Goal: Book appointment/travel/reservation

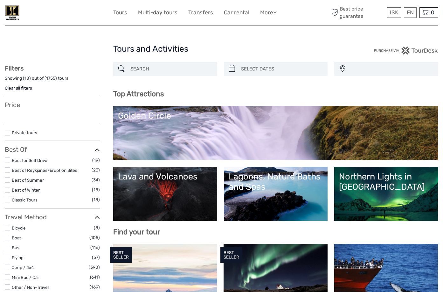
select select
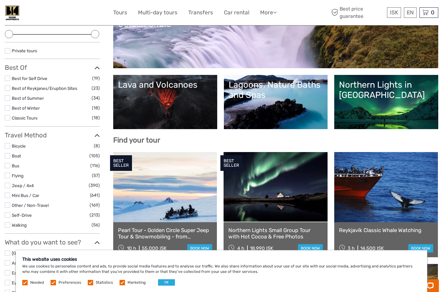
scroll to position [96, 0]
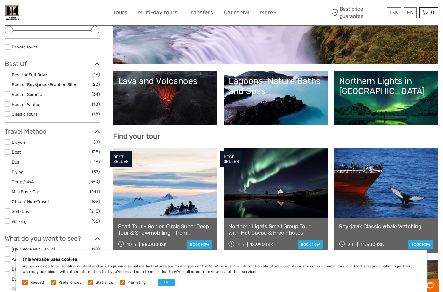
click at [387, 100] on link "Northern Lights in [GEOGRAPHIC_DATA]" at bounding box center [386, 98] width 95 height 45
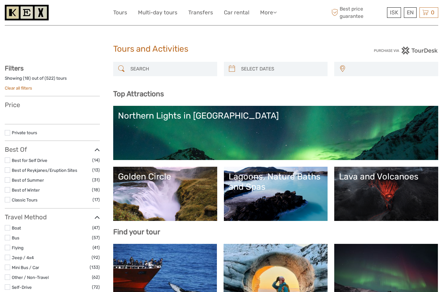
select select
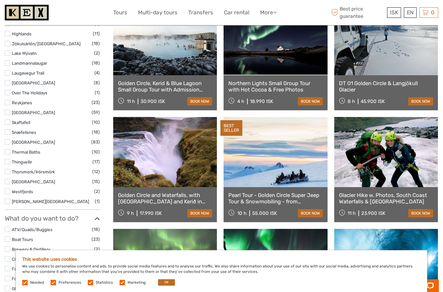
scroll to position [191, 0]
